Goal: Find specific page/section: Find specific page/section

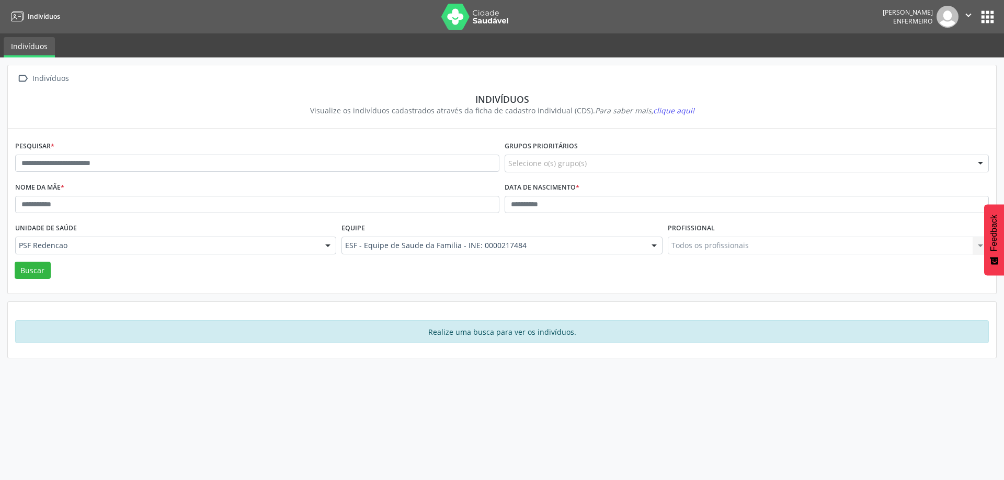
click at [972, 20] on icon "" at bounding box center [968, 15] width 12 height 12
click at [984, 20] on button "apps" at bounding box center [987, 17] width 18 height 18
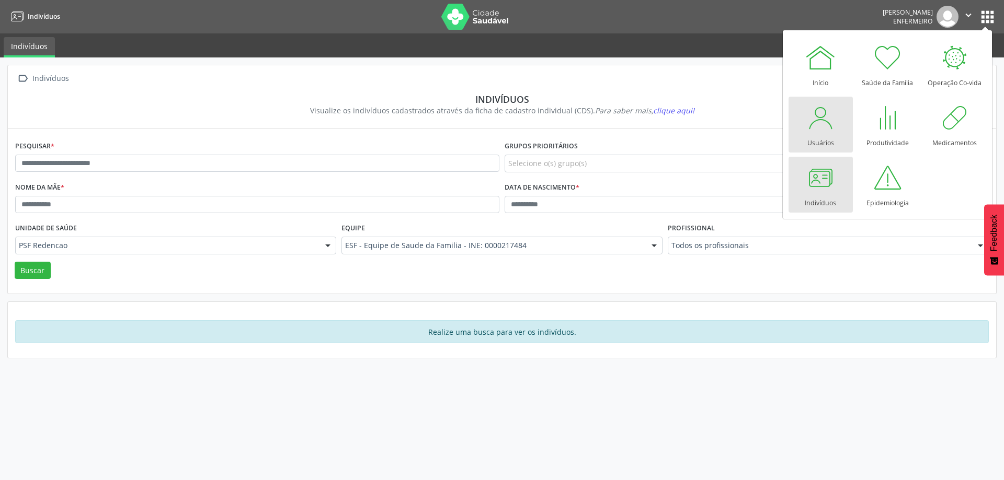
click at [817, 124] on div at bounding box center [820, 117] width 31 height 31
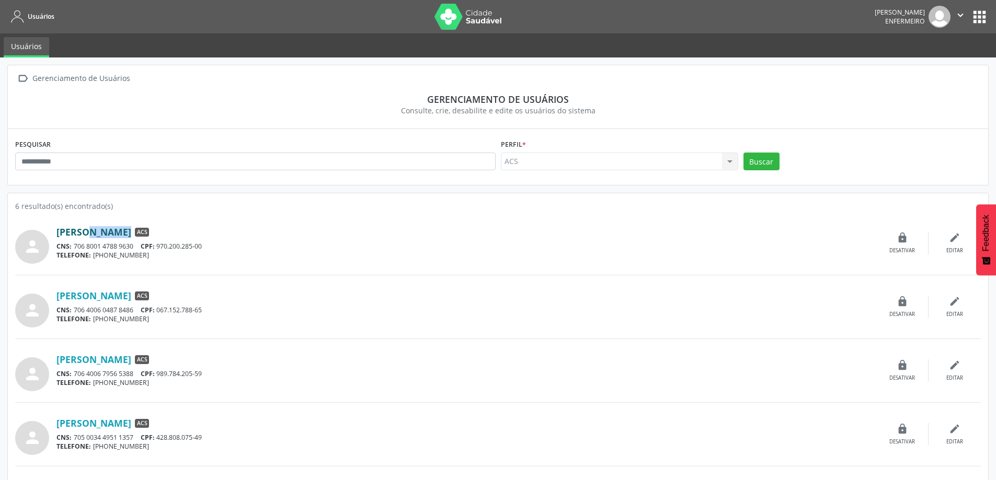
drag, startPoint x: 178, startPoint y: 230, endPoint x: 59, endPoint y: 232, distance: 118.7
click at [59, 232] on div "[PERSON_NAME] ACS" at bounding box center [466, 232] width 820 height 12
copy div "[PERSON_NAME]"
drag, startPoint x: 187, startPoint y: 296, endPoint x: 40, endPoint y: 300, distance: 146.4
click at [40, 300] on div "person [PERSON_NAME] ACS CNS: 706 4006 0487 8486 CPF: 067.152.788-65 TELEFONE: …" at bounding box center [498, 306] width 966 height 41
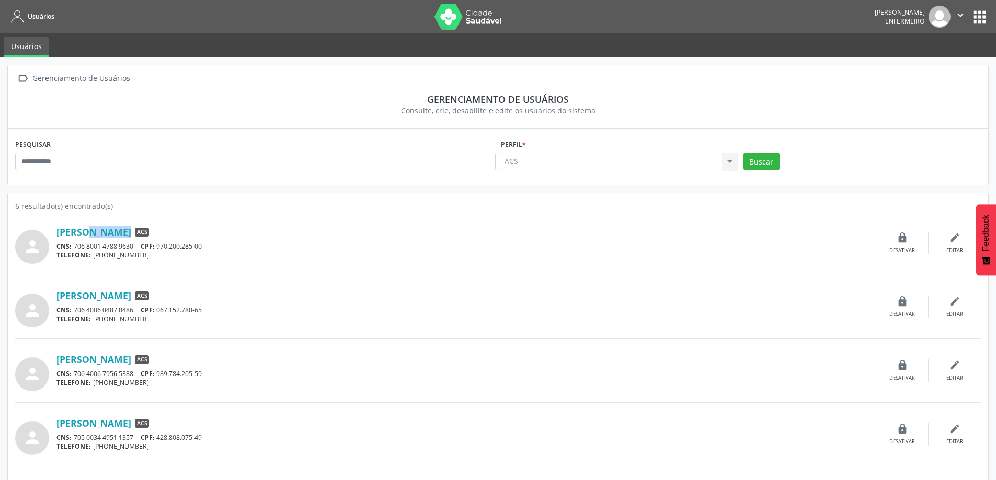
copy div "[PERSON_NAME]"
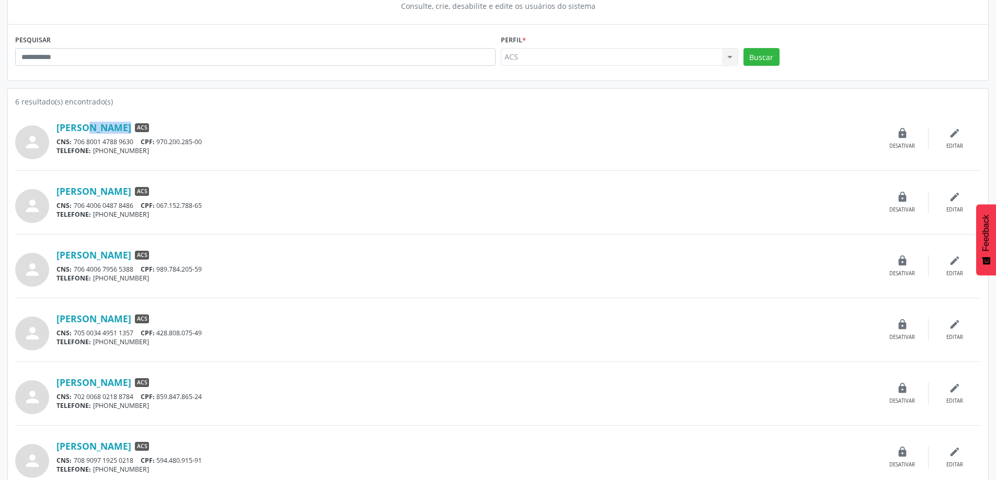
scroll to position [118, 0]
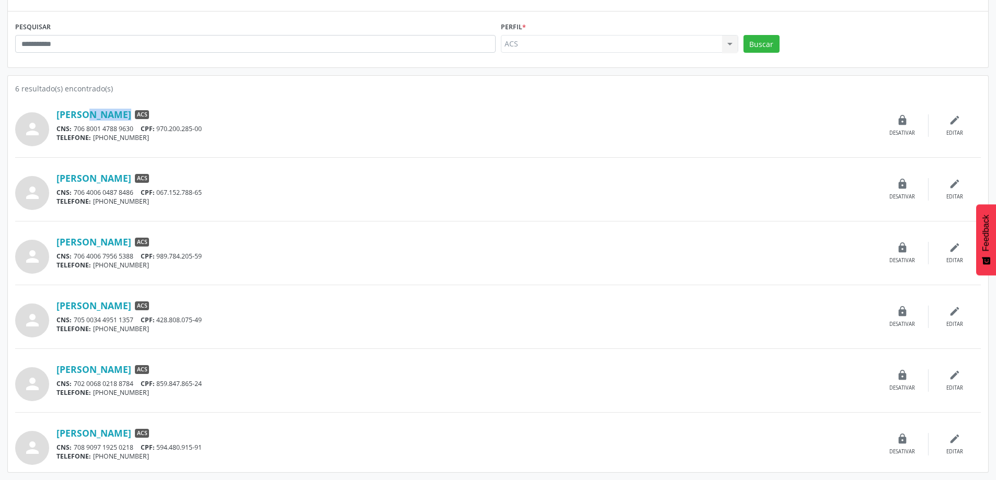
drag, startPoint x: 159, startPoint y: 304, endPoint x: 51, endPoint y: 307, distance: 108.3
click at [51, 307] on div "person Anete Silva dos Santos ACS CNS: 705 0034 4951 1357 CPF: 428.808.075-49 T…" at bounding box center [498, 316] width 966 height 41
copy div "[PERSON_NAME]"
drag, startPoint x: 52, startPoint y: 365, endPoint x: 163, endPoint y: 368, distance: 110.9
click at [163, 368] on div "person Maiara da Silva Guerra ACS CNS: 702 0068 0218 8784 CPF: 859.847.865-24 T…" at bounding box center [498, 380] width 966 height 41
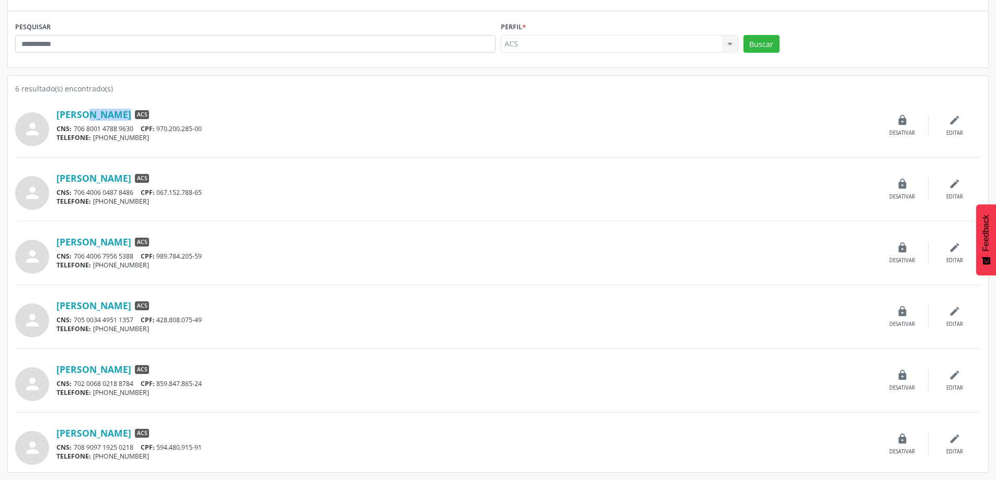
copy div "[PERSON_NAME]"
drag, startPoint x: 182, startPoint y: 432, endPoint x: 56, endPoint y: 423, distance: 126.3
click at [56, 423] on div "person Adalva Pereira de Oliveira ACS CNS: 706 8001 4788 9630 CPF: 970.200.285-…" at bounding box center [498, 279] width 966 height 371
copy div "[PERSON_NAME]"
